Goal: Task Accomplishment & Management: Manage account settings

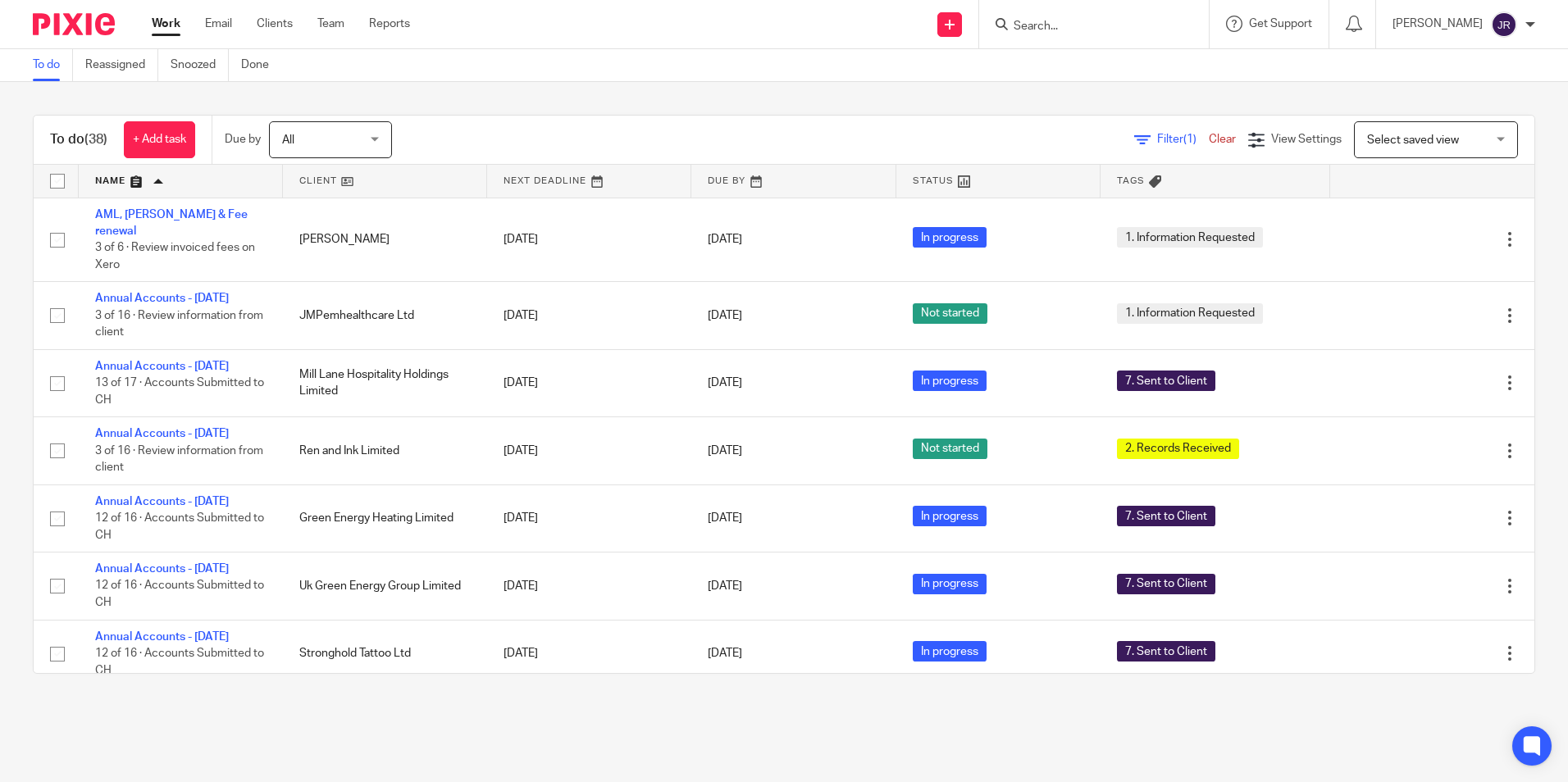
scroll to position [1696, 0]
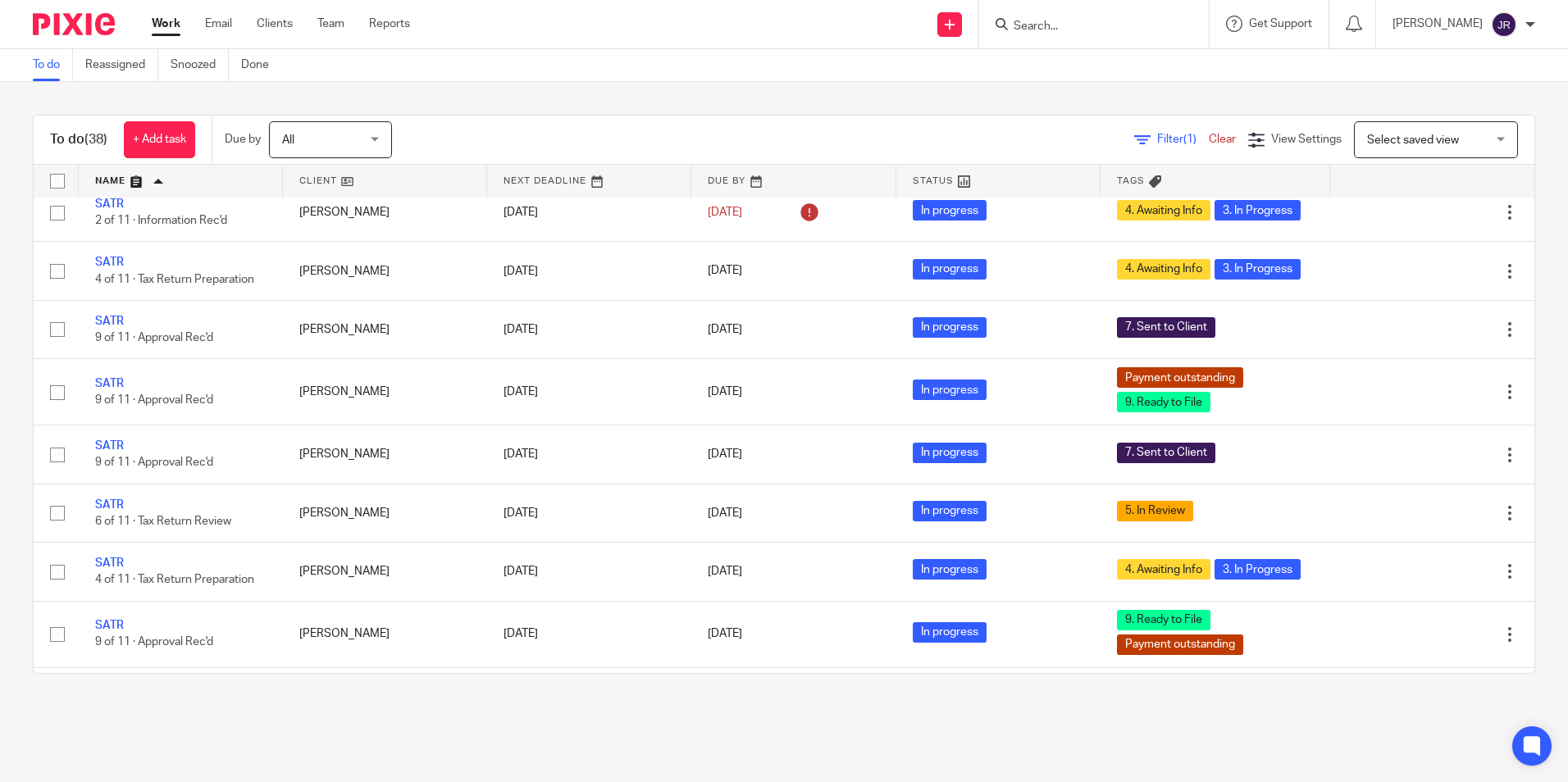
click at [1058, 21] on input "Search" at bounding box center [1085, 27] width 147 height 15
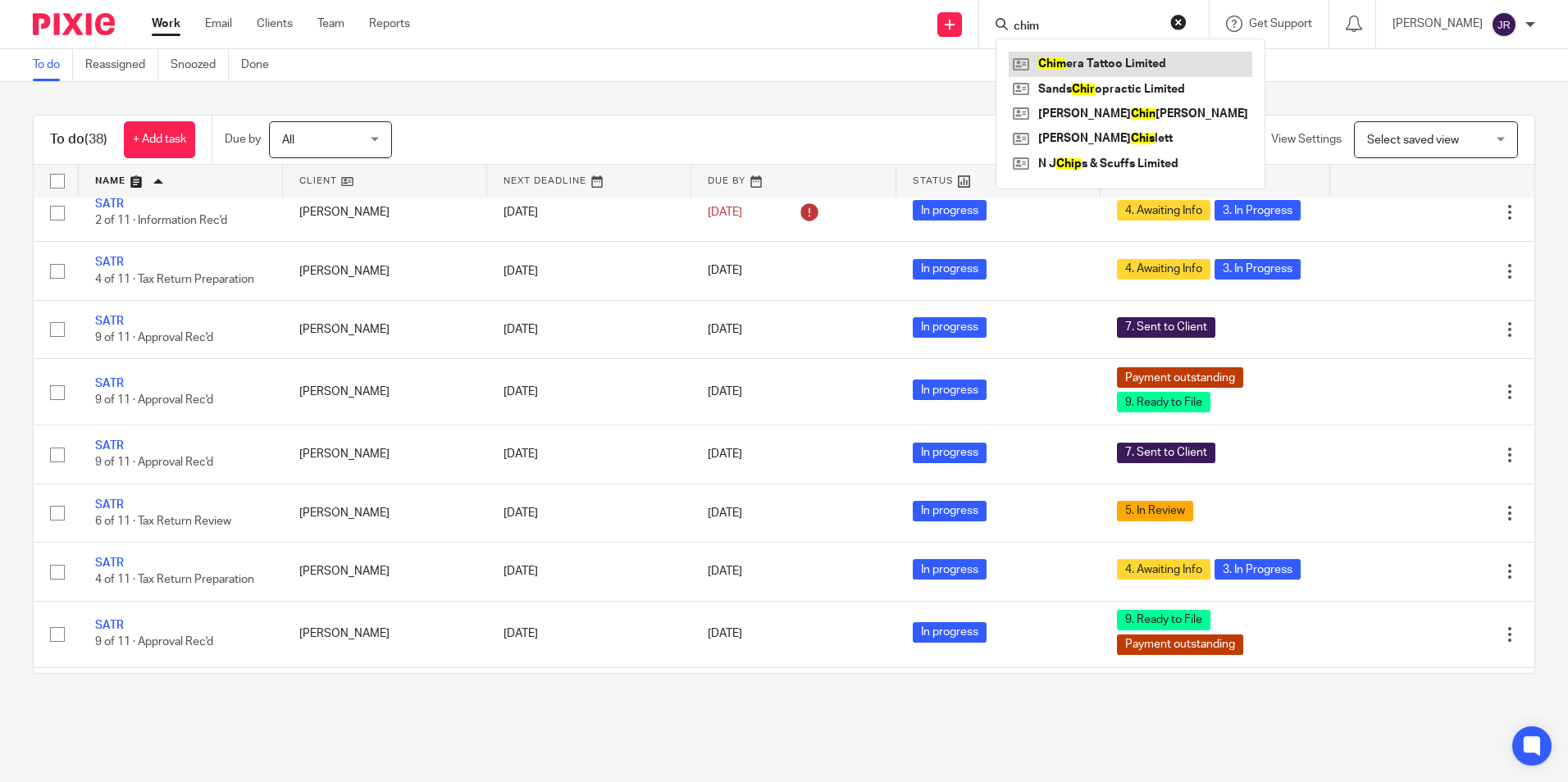
type input "chim"
click at [1102, 62] on link at bounding box center [1129, 64] width 243 height 25
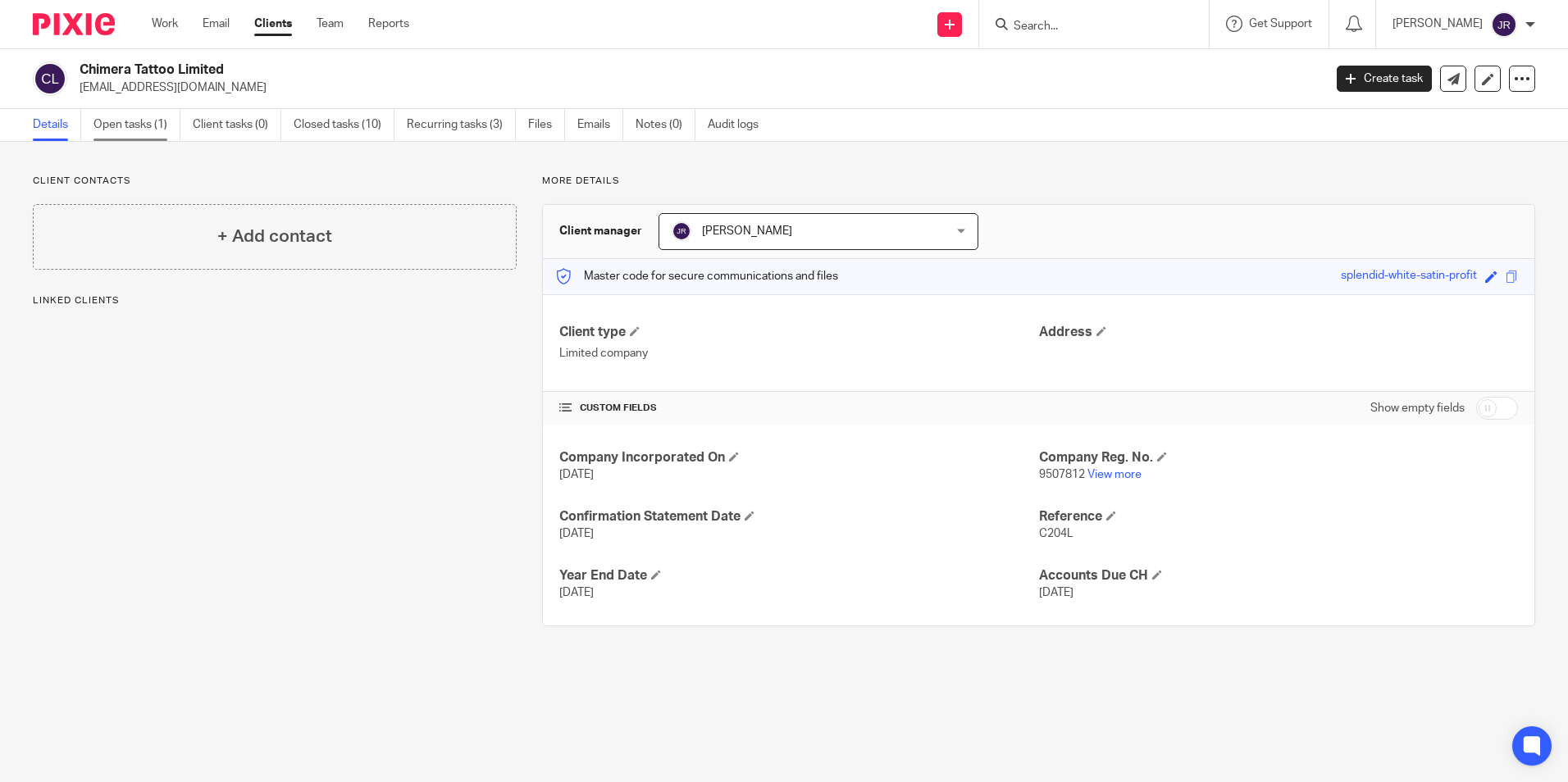
click at [153, 129] on link "Open tasks (1)" at bounding box center [137, 125] width 87 height 32
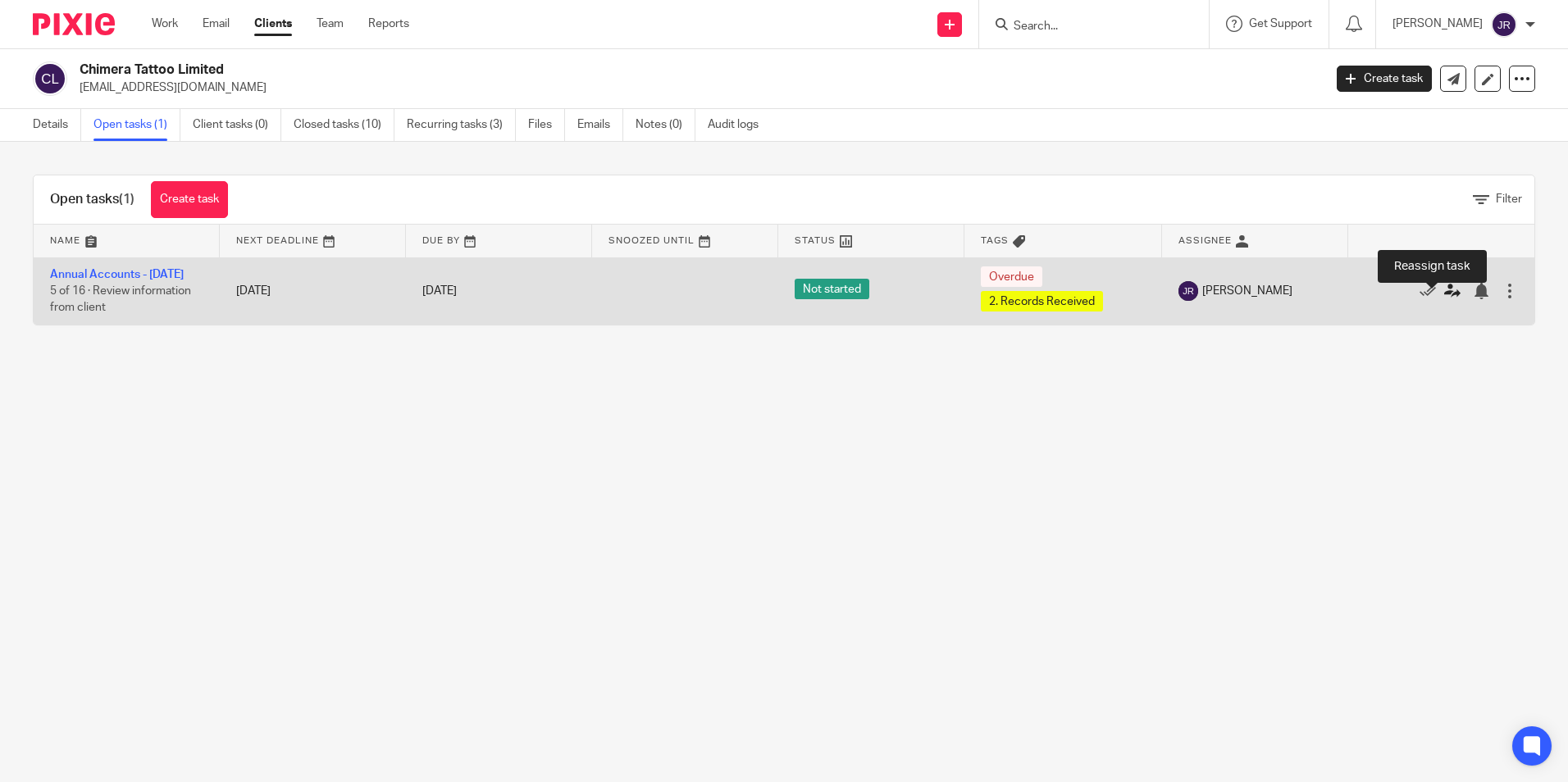
click at [1444, 299] on icon at bounding box center [1452, 292] width 17 height 17
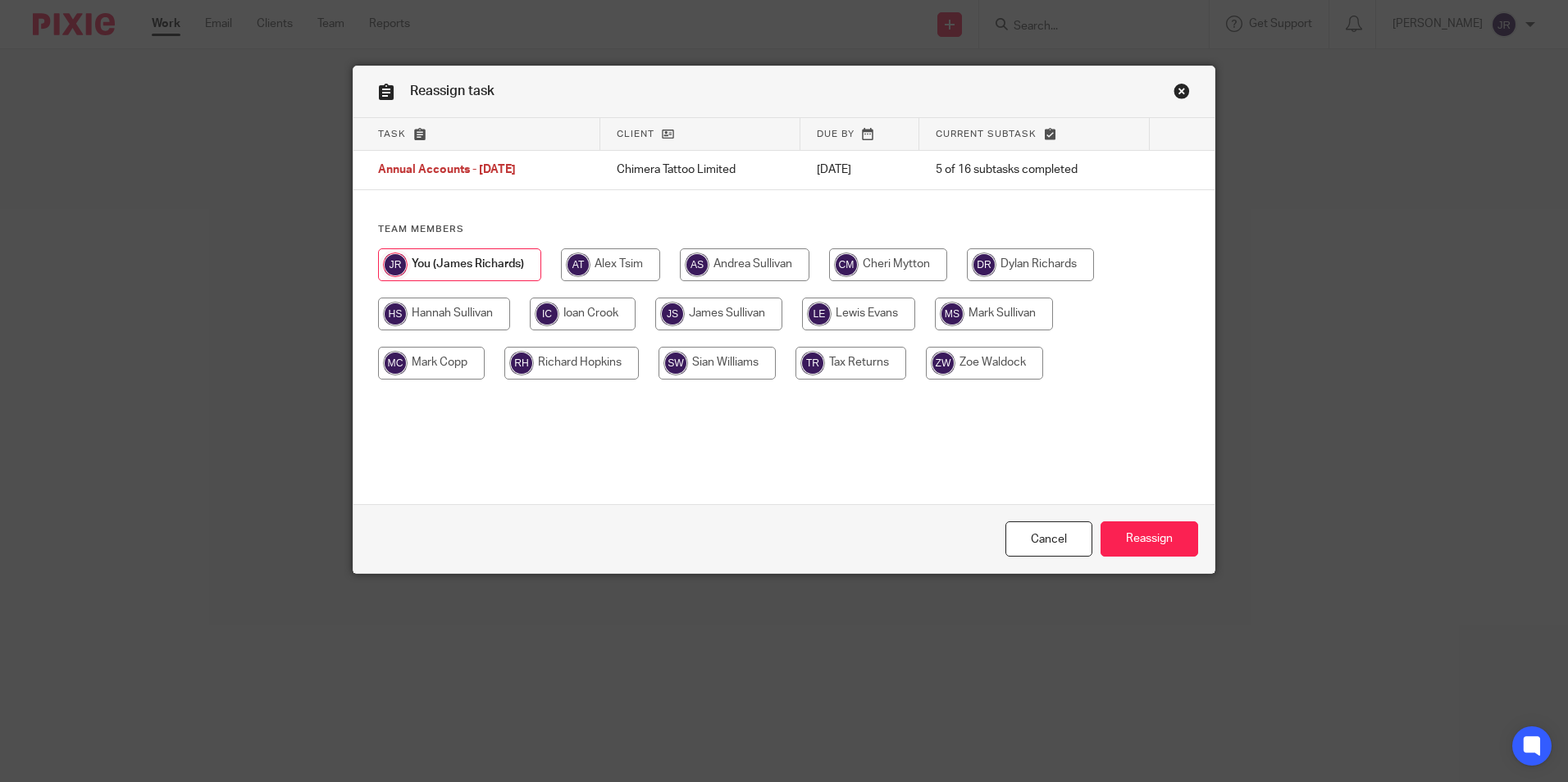
click at [580, 309] on input "radio" at bounding box center [582, 314] width 106 height 32
radio input "true"
click at [1137, 538] on input "Reassign" at bounding box center [1149, 539] width 97 height 35
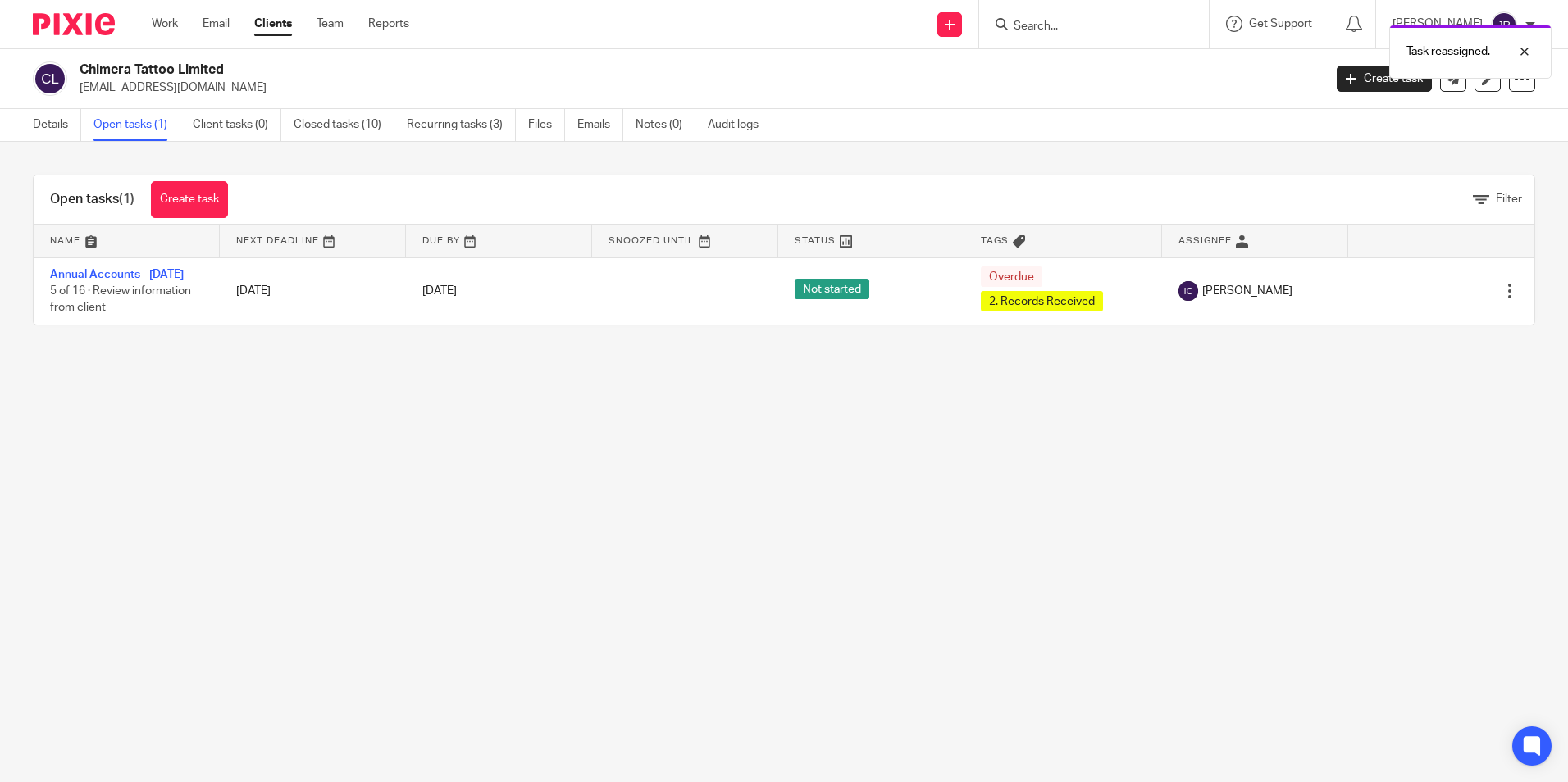
click at [1029, 23] on div "Task reassigned." at bounding box center [1167, 47] width 767 height 62
click at [164, 25] on link "Work" at bounding box center [165, 24] width 26 height 17
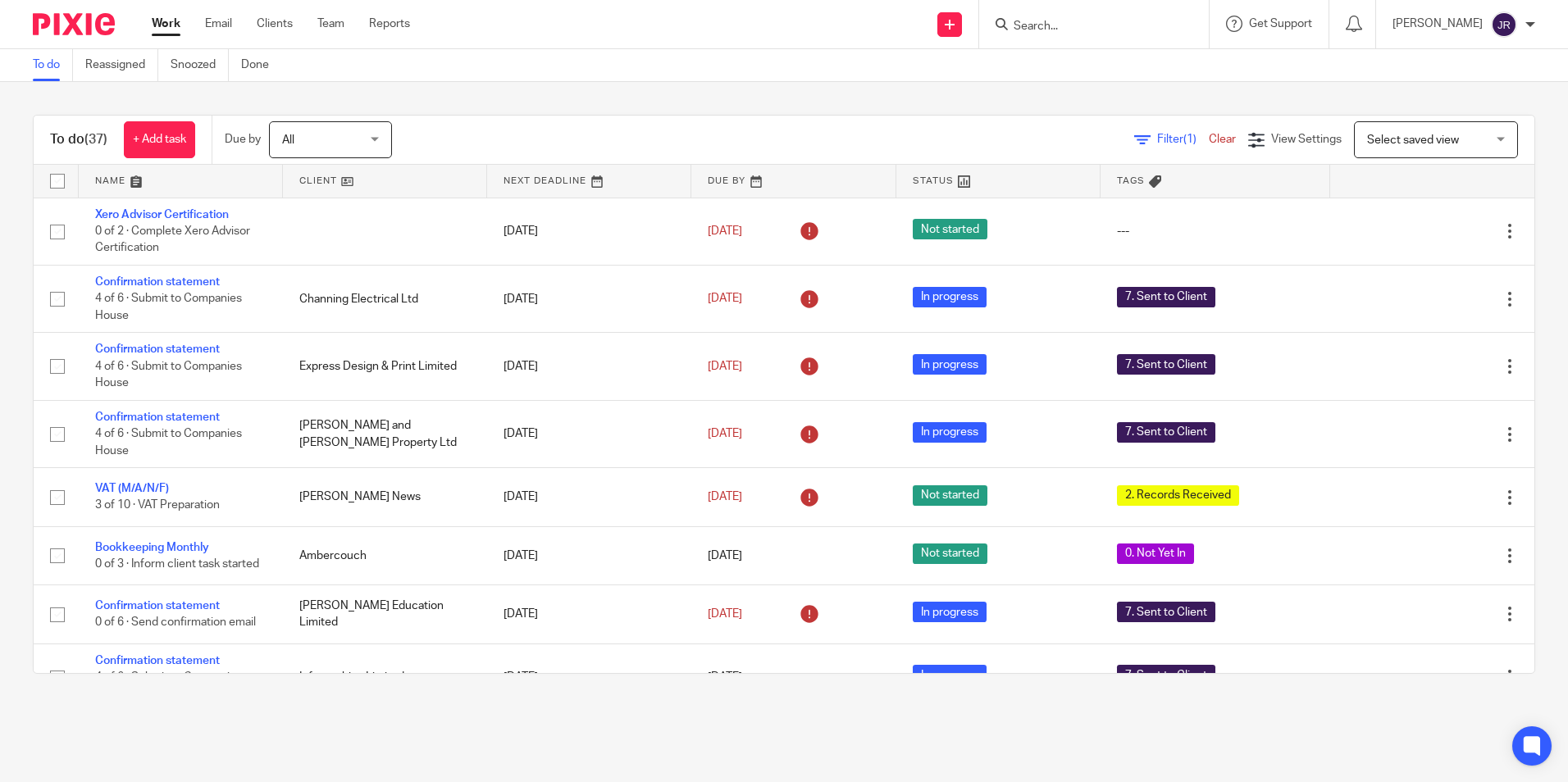
click at [1055, 23] on input "Search" at bounding box center [1085, 27] width 147 height 15
type input "ren"
click at [1087, 62] on link at bounding box center [1110, 64] width 204 height 25
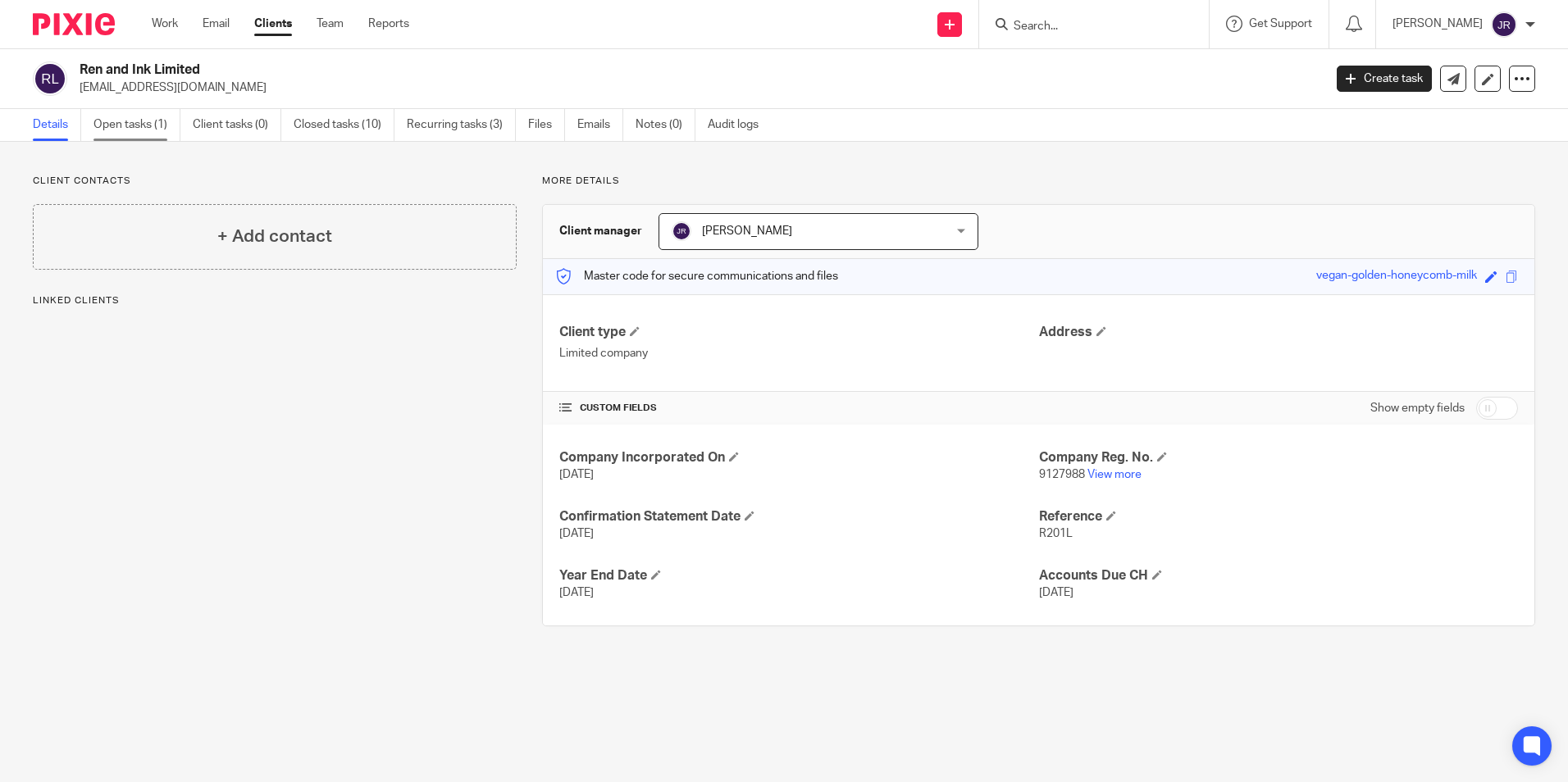
click at [121, 121] on link "Open tasks (1)" at bounding box center [137, 125] width 87 height 32
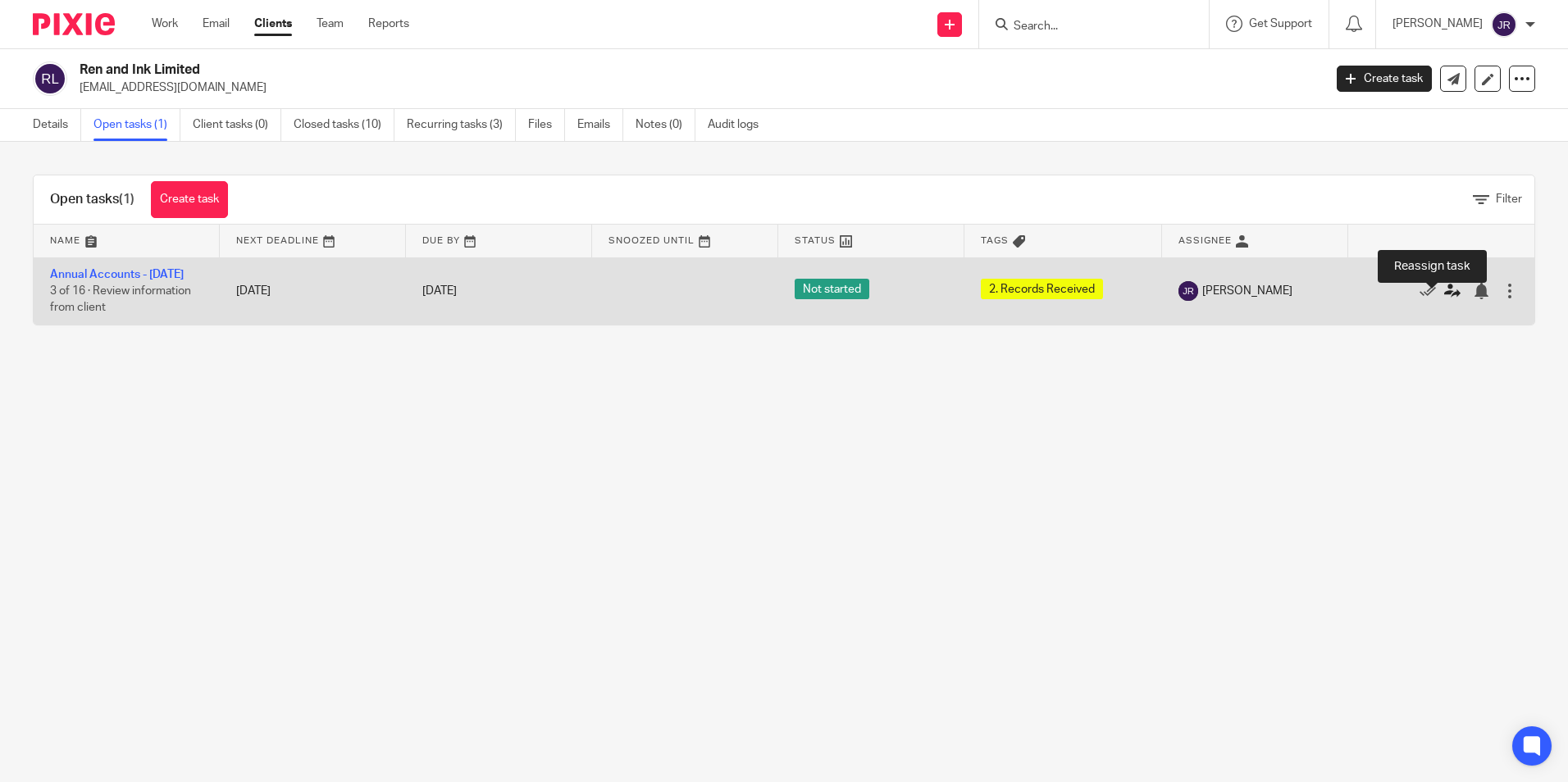
click at [1444, 299] on icon at bounding box center [1452, 292] width 17 height 17
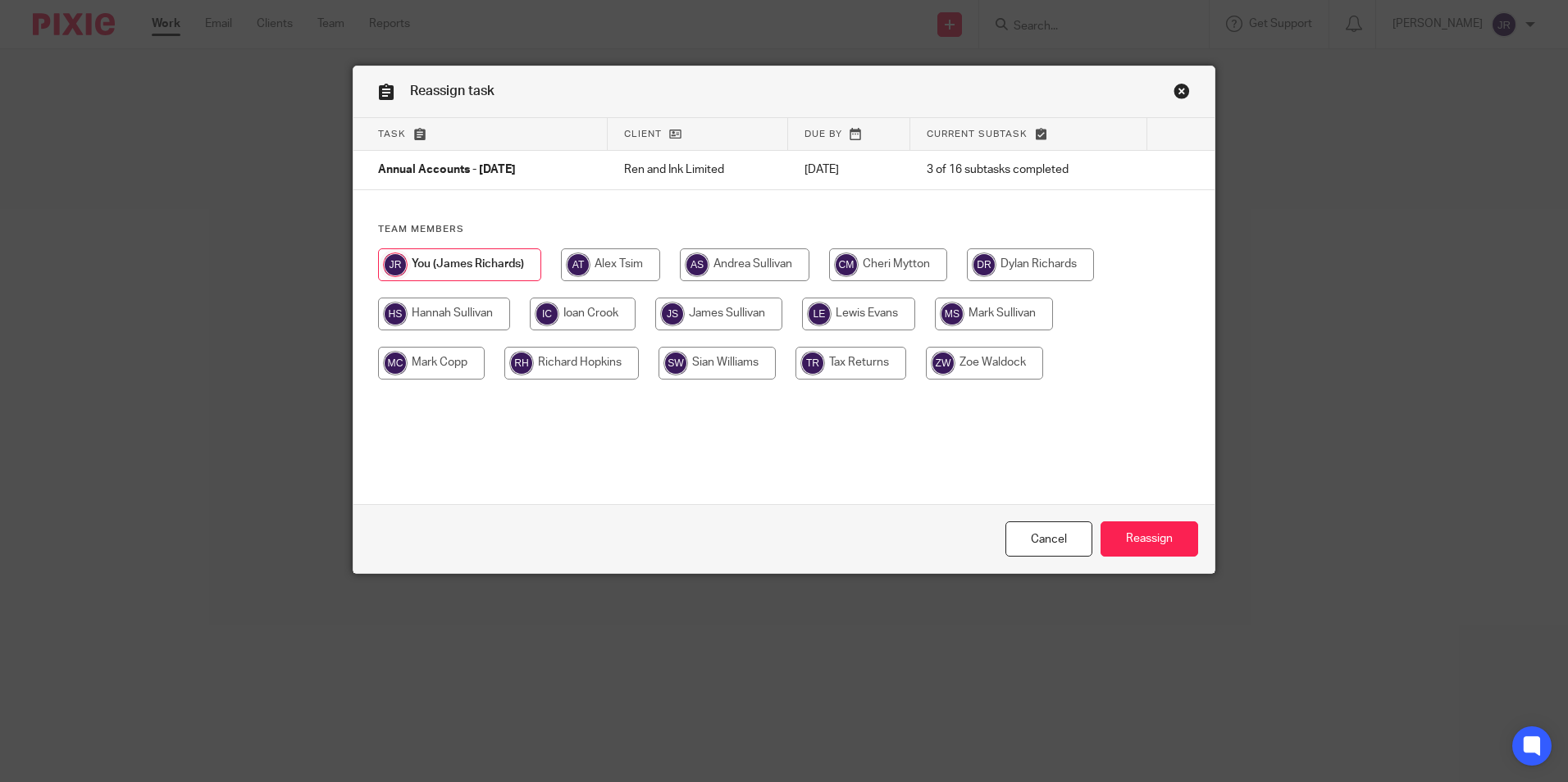
click at [571, 313] on input "radio" at bounding box center [582, 314] width 106 height 32
radio input "true"
click at [1116, 536] on input "Reassign" at bounding box center [1149, 539] width 97 height 35
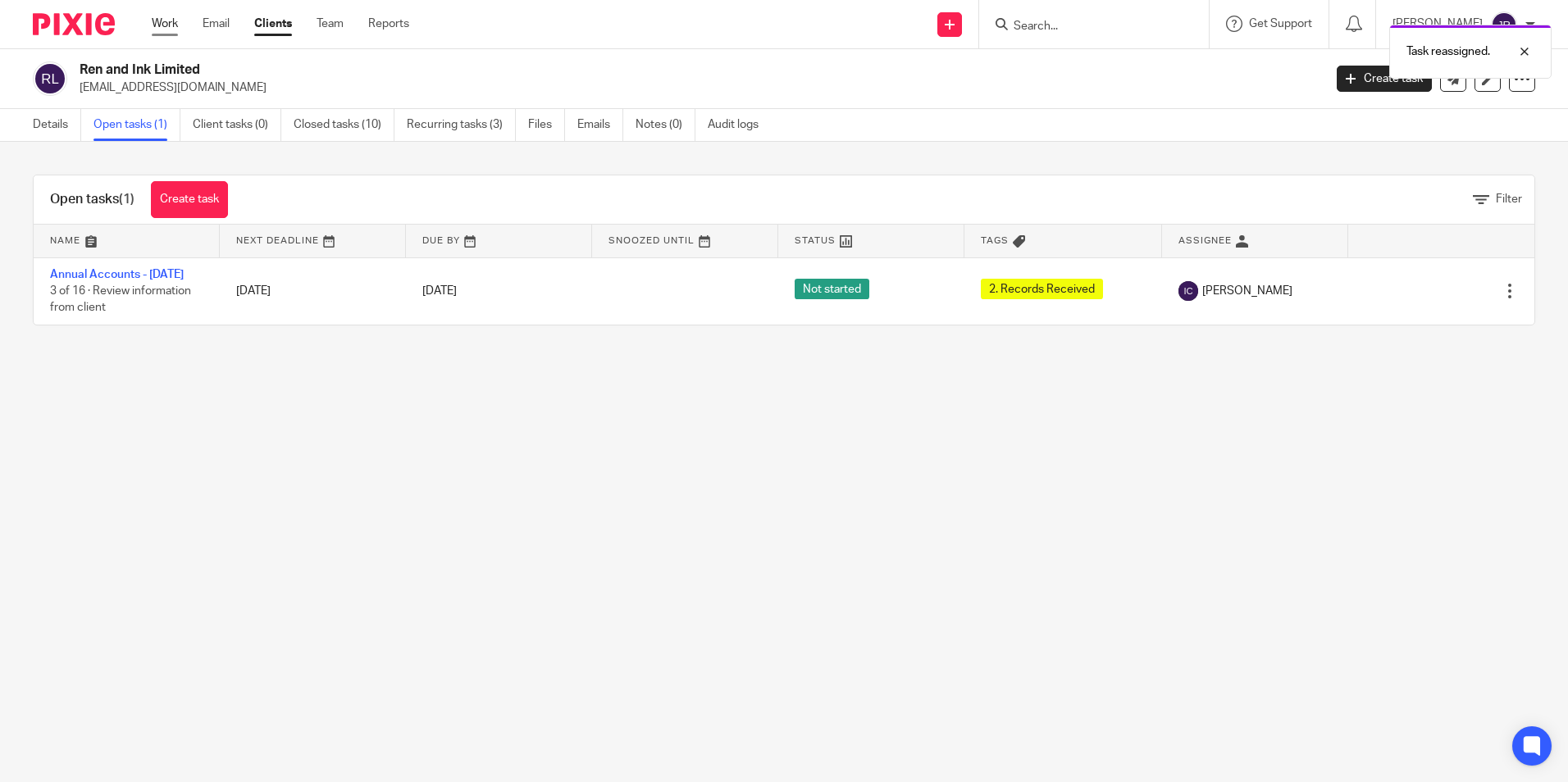
click at [171, 29] on link "Work" at bounding box center [165, 24] width 26 height 17
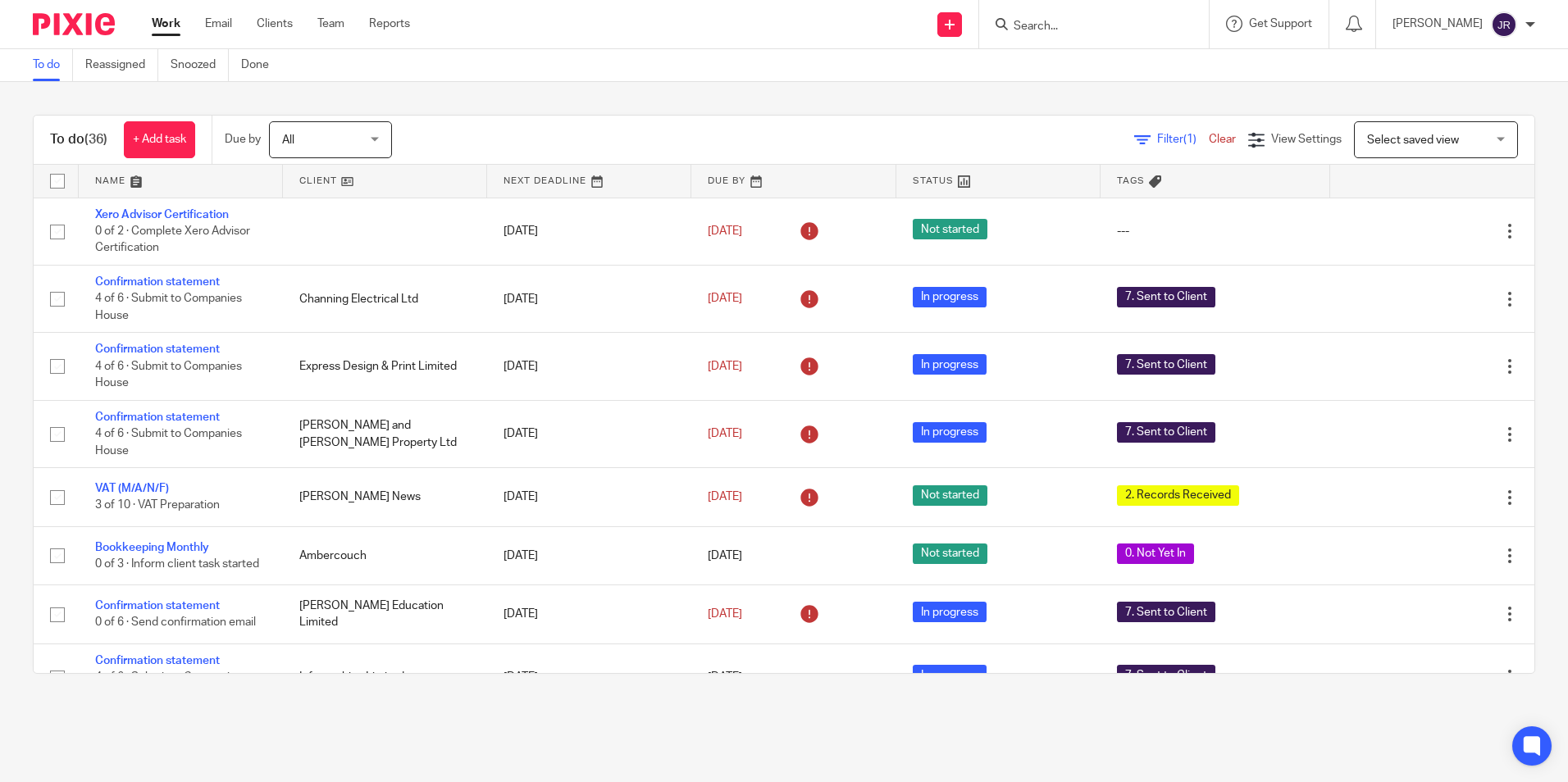
click at [102, 181] on link at bounding box center [180, 180] width 205 height 32
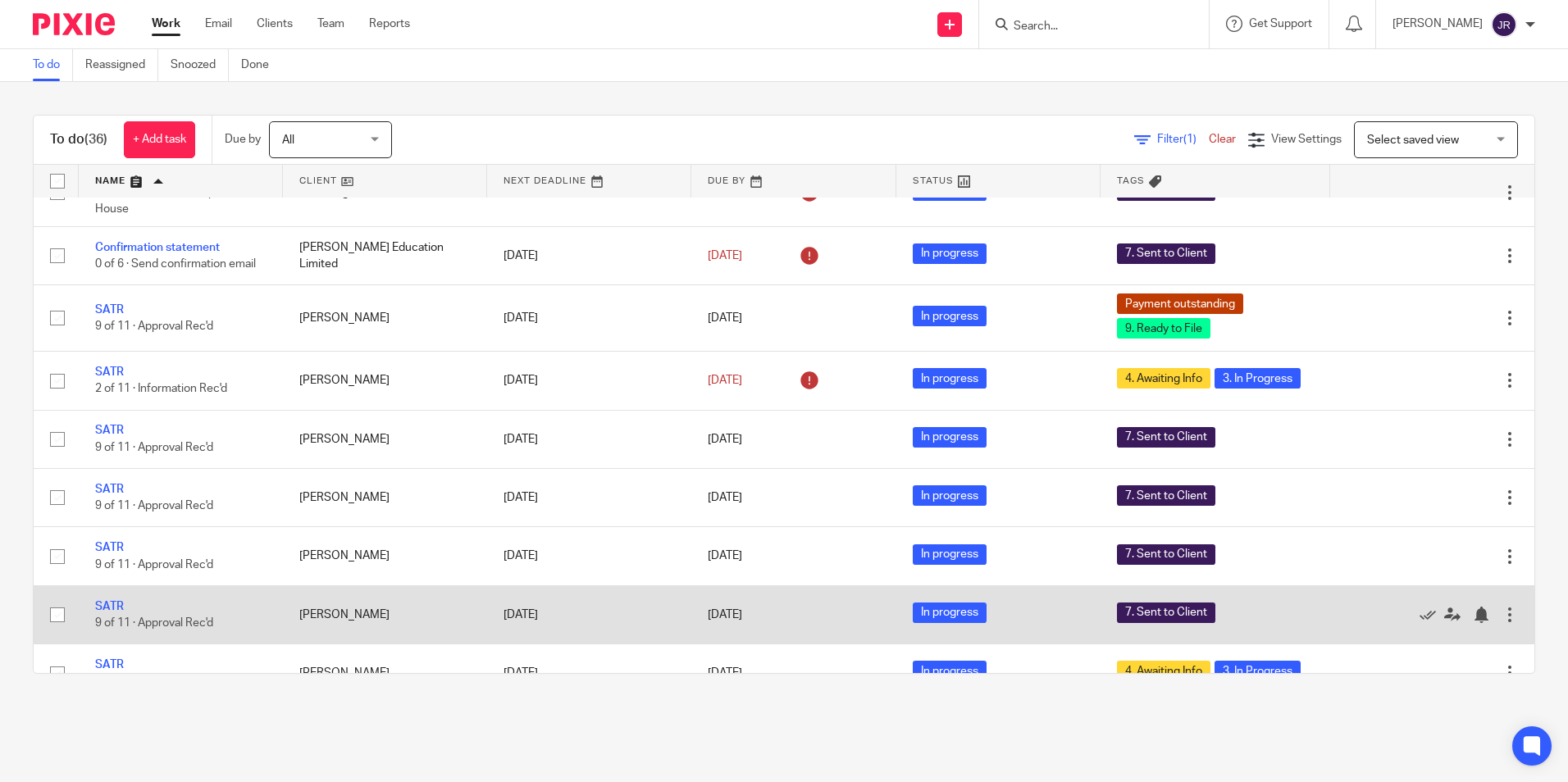
scroll to position [1065, 0]
